Goal: Check status

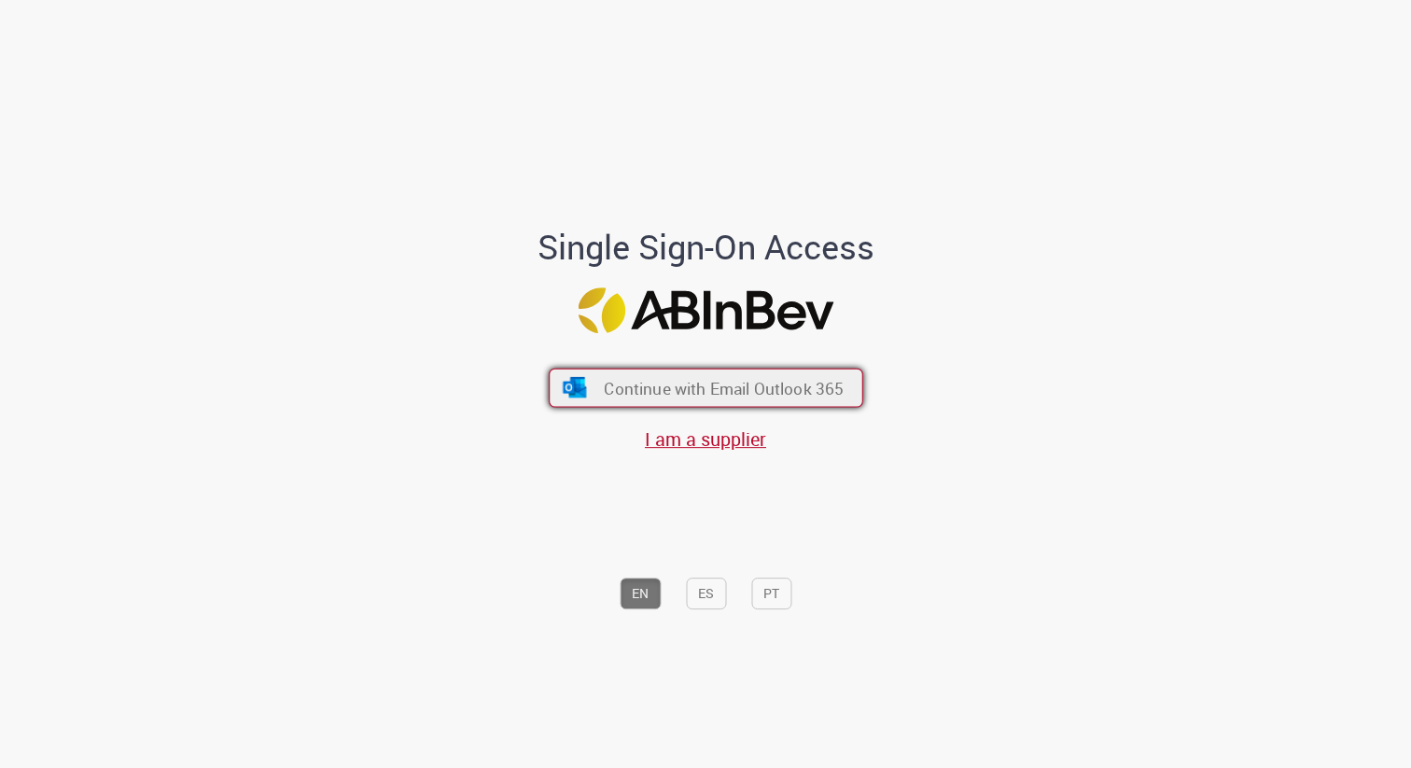
click at [715, 400] on button "Continue with Email Outlook 365" at bounding box center [706, 387] width 314 height 39
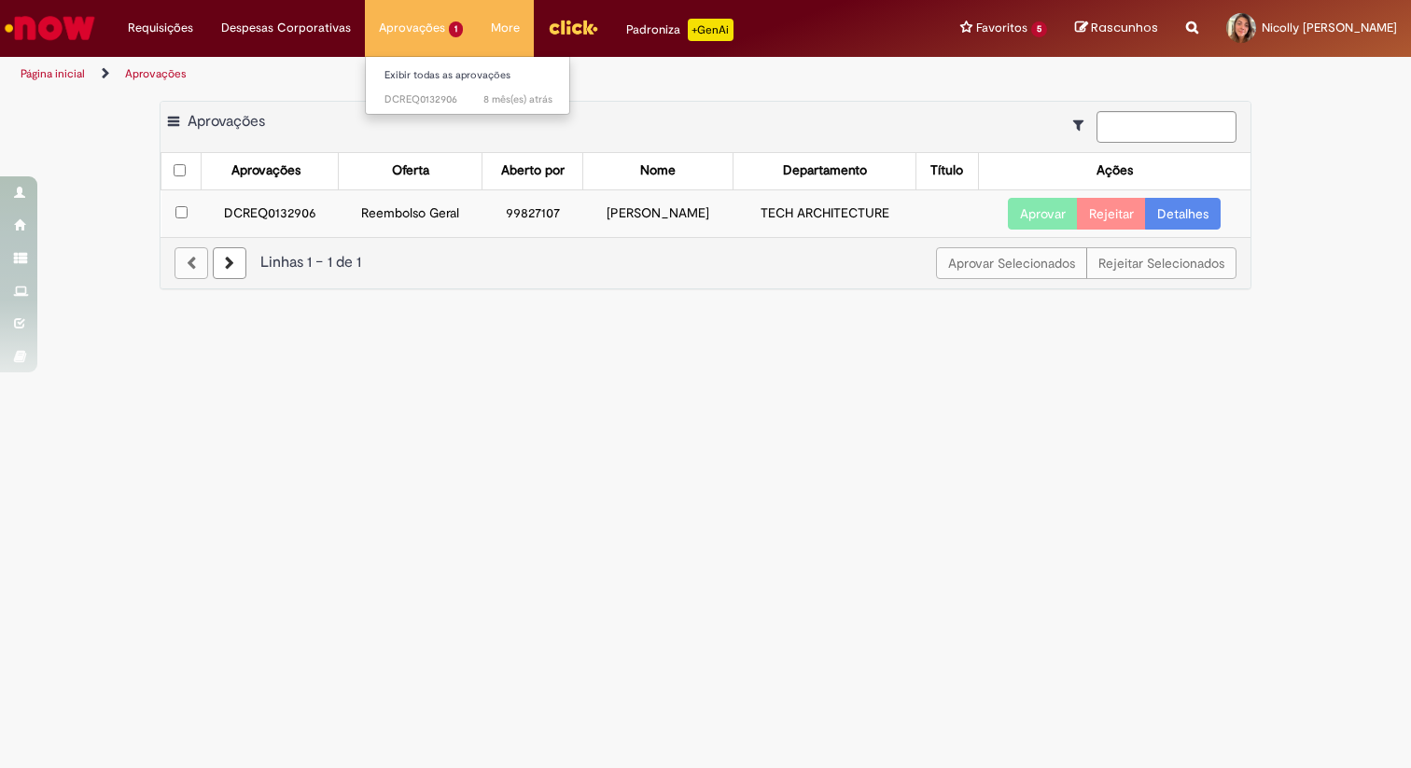
click at [401, 30] on li "Aprovações 1 Exibir todas as aprovações 8 mês(es) atrás 8 meses atrás DCREQ0132…" at bounding box center [421, 28] width 112 height 56
click at [1178, 216] on link "Detalhes" at bounding box center [1183, 214] width 76 height 32
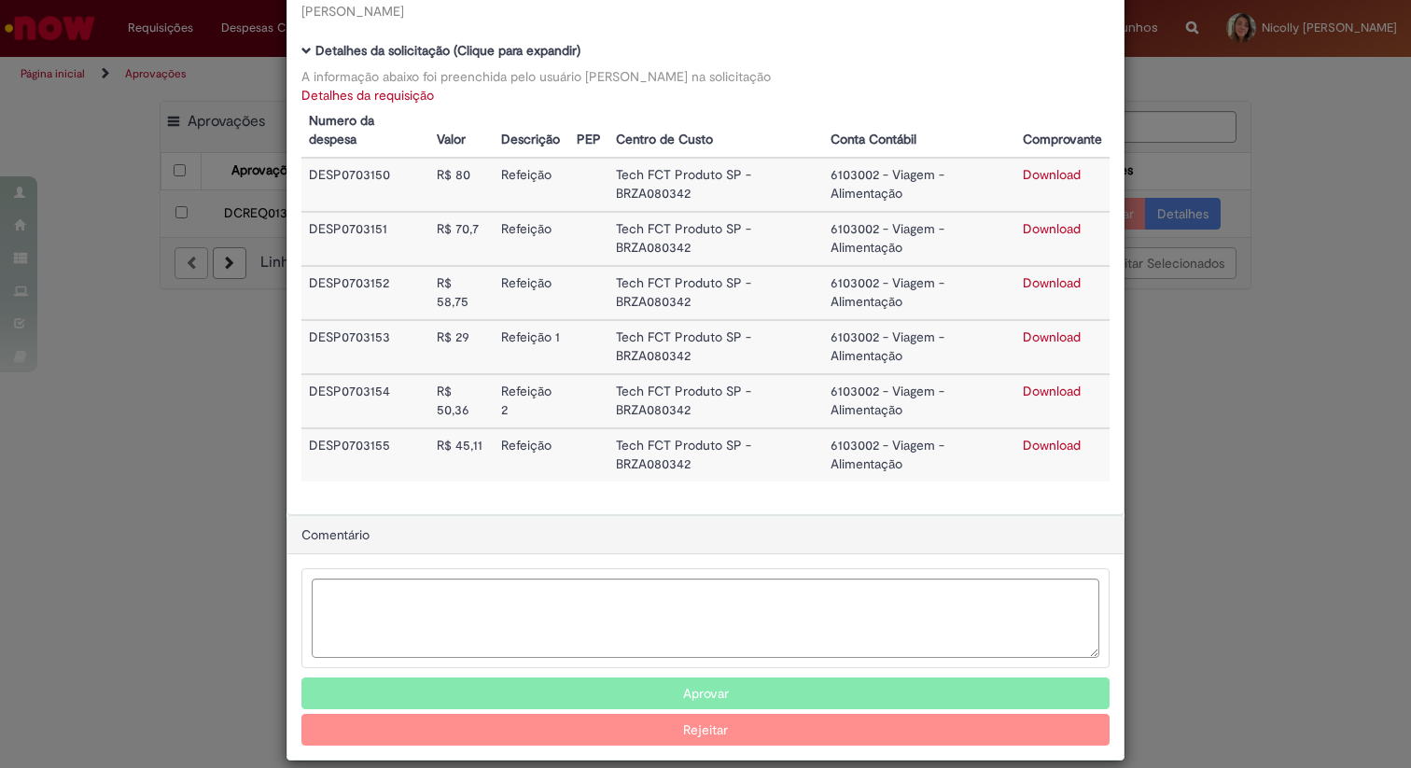
scroll to position [174, 0]
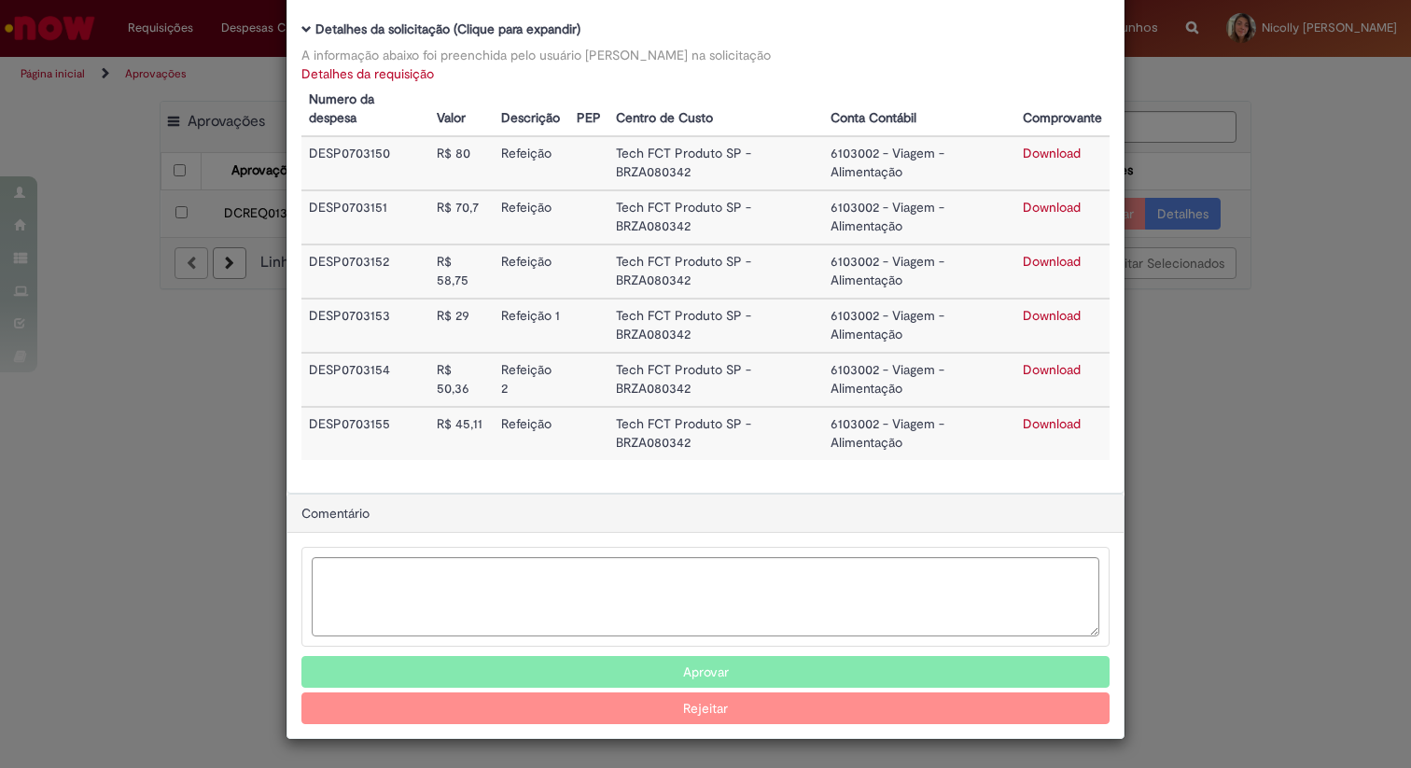
click at [173, 592] on div "Detalhes da Aprovação Número DCREQ0132906 Valor Total 333,92 Funcionário Lilian…" at bounding box center [705, 384] width 1411 height 768
